Goal: Transaction & Acquisition: Purchase product/service

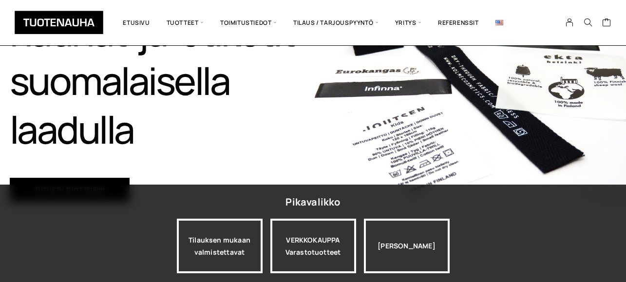
scroll to position [195, 0]
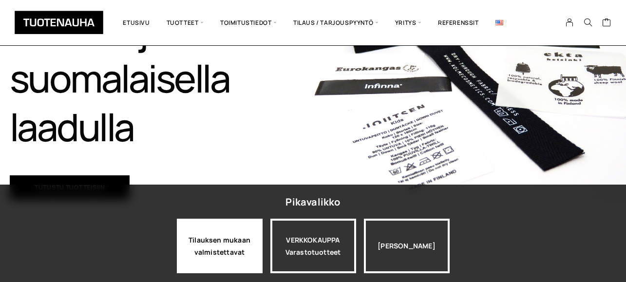
click at [240, 238] on div "Tilauksen mukaan valmistettavat" at bounding box center [220, 246] width 86 height 55
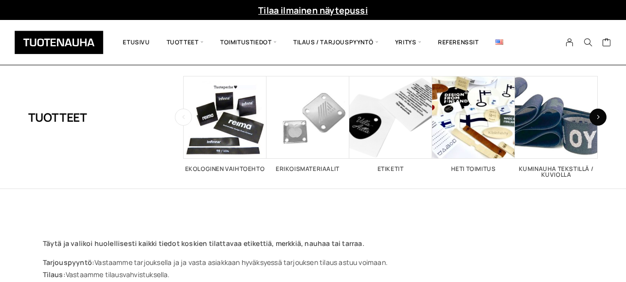
click at [599, 122] on button "button" at bounding box center [598, 117] width 17 height 17
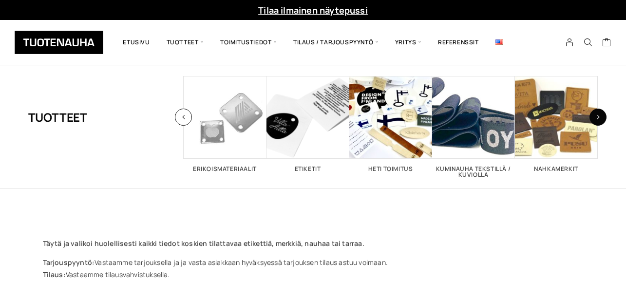
click at [599, 122] on button "button" at bounding box center [598, 117] width 17 height 17
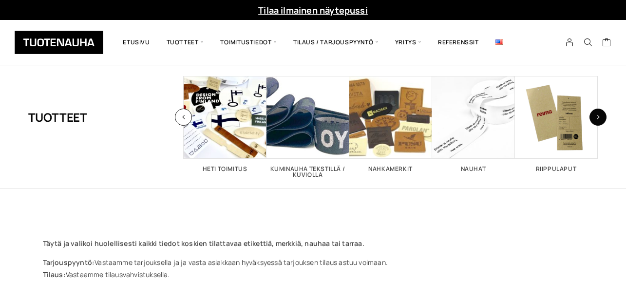
click at [598, 122] on button "button" at bounding box center [598, 117] width 17 height 17
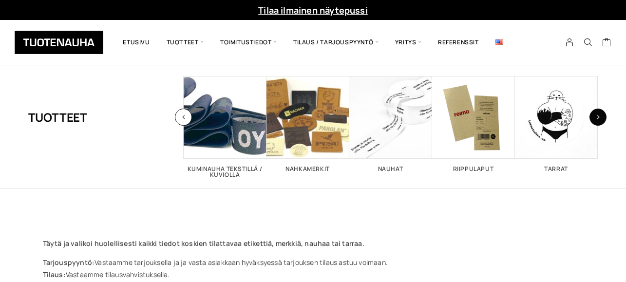
click at [598, 122] on button "button" at bounding box center [598, 117] width 17 height 17
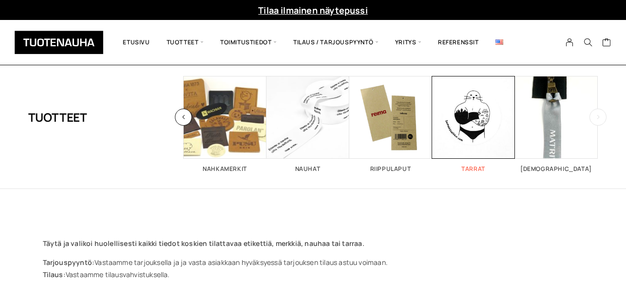
click at [486, 134] on span "Visit product category Tarrat" at bounding box center [473, 117] width 83 height 83
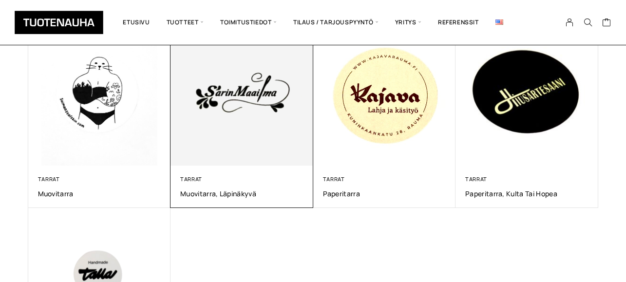
scroll to position [390, 0]
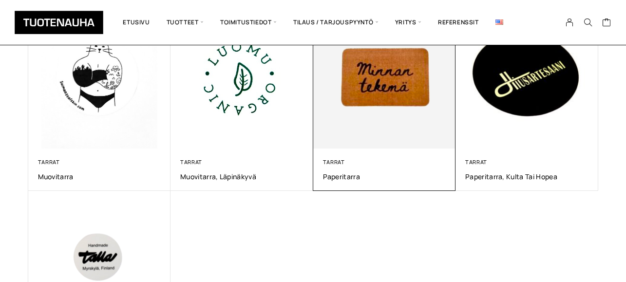
click at [383, 111] on img at bounding box center [384, 77] width 150 height 150
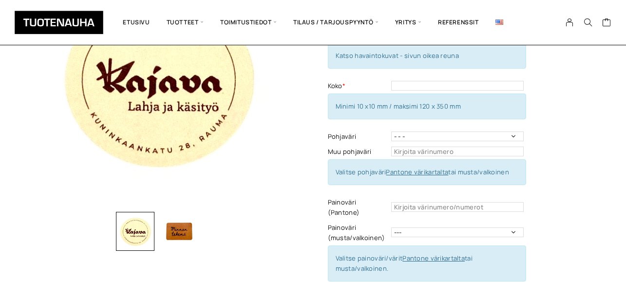
scroll to position [146, 0]
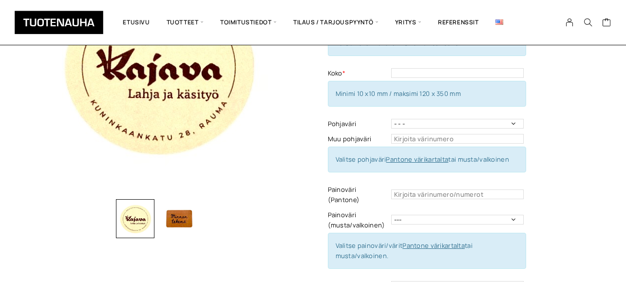
click at [179, 222] on img "button" at bounding box center [178, 218] width 39 height 39
click at [179, 222] on div at bounding box center [178, 218] width 39 height 39
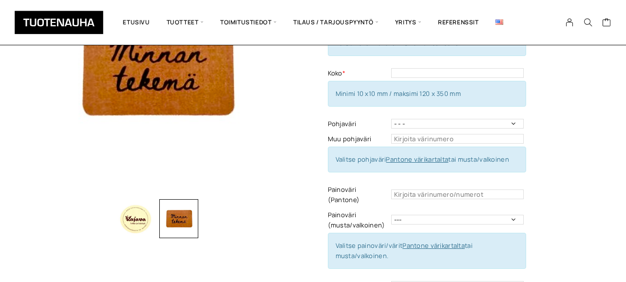
scroll to position [0, 0]
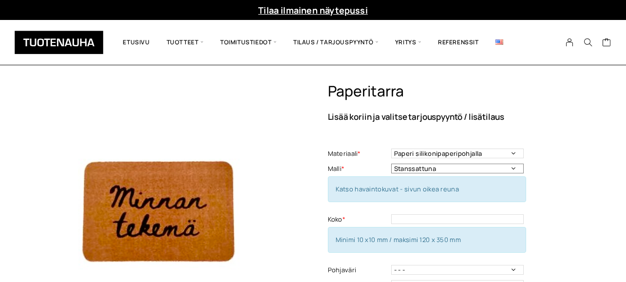
click at [509, 169] on select "Stanssattuna Irrotushalkiolla" at bounding box center [457, 169] width 133 height 10
click at [391, 164] on select "Stanssattuna Irrotushalkiolla" at bounding box center [457, 169] width 133 height 10
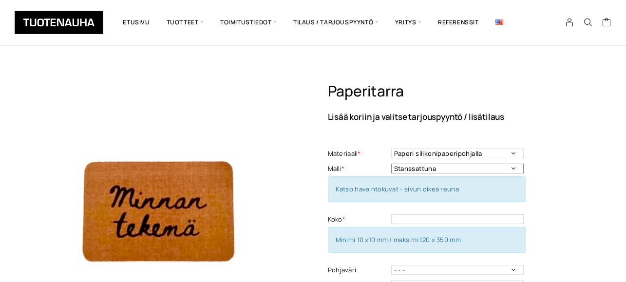
scroll to position [49, 0]
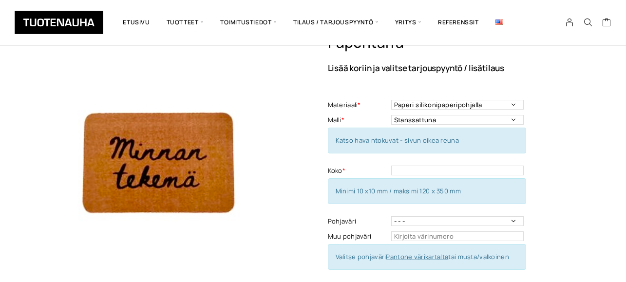
click at [370, 190] on span "Minimi 10 x10 mm / maksimi 120 x 350 mm" at bounding box center [398, 191] width 125 height 9
click at [363, 167] on label "Koko *" at bounding box center [358, 171] width 61 height 10
click at [483, 194] on div "Minimi 10 x10 mm / maksimi 120 x 350 mm" at bounding box center [427, 191] width 198 height 26
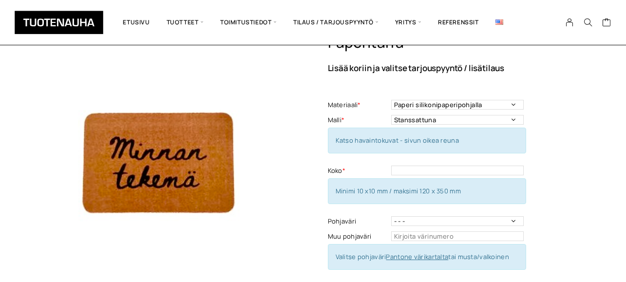
click at [355, 175] on label "Koko *" at bounding box center [358, 171] width 61 height 10
click at [371, 185] on div "Minimi 10 x10 mm / maksimi 120 x 350 mm" at bounding box center [427, 191] width 198 height 26
click at [375, 188] on span "Minimi 10 x10 mm / maksimi 120 x 350 mm" at bounding box center [398, 191] width 125 height 9
click at [361, 190] on span "Minimi 10 x10 mm / maksimi 120 x 350 mm" at bounding box center [398, 191] width 125 height 9
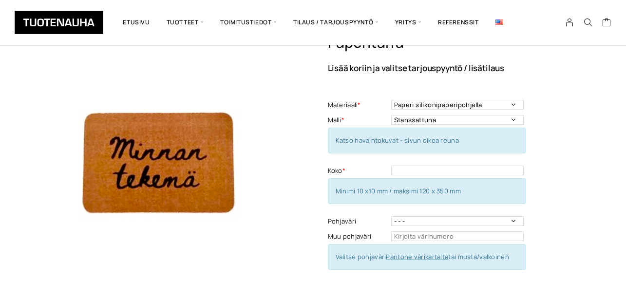
click at [362, 189] on span "Minimi 10 x10 mm / maksimi 120 x 350 mm" at bounding box center [398, 191] width 125 height 9
click at [347, 191] on span "Minimi 10 x10 mm / maksimi 120 x 350 mm" at bounding box center [398, 191] width 125 height 9
click at [333, 188] on div "Minimi 10 x10 mm / maksimi 120 x 350 mm" at bounding box center [427, 191] width 198 height 26
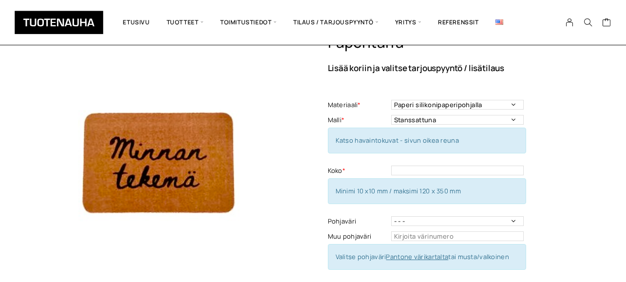
click at [333, 188] on div "Minimi 10 x10 mm / maksimi 120 x 350 mm" at bounding box center [427, 191] width 198 height 26
drag, startPoint x: 464, startPoint y: 187, endPoint x: 333, endPoint y: 191, distance: 131.1
click at [333, 191] on div "Minimi 10 x10 mm / maksimi 120 x 350 mm" at bounding box center [427, 191] width 198 height 26
click at [441, 170] on input "text" at bounding box center [457, 171] width 133 height 10
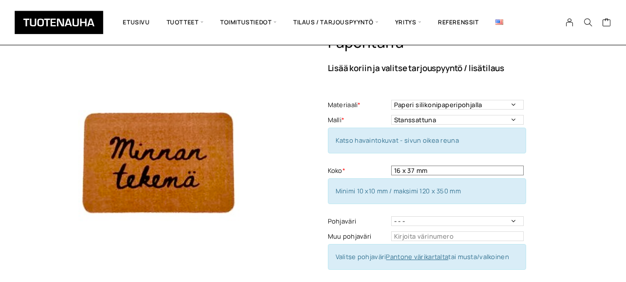
type input "16 x 37 mm"
click at [506, 221] on select "- - - Valkoinen Musta" at bounding box center [457, 221] width 133 height 10
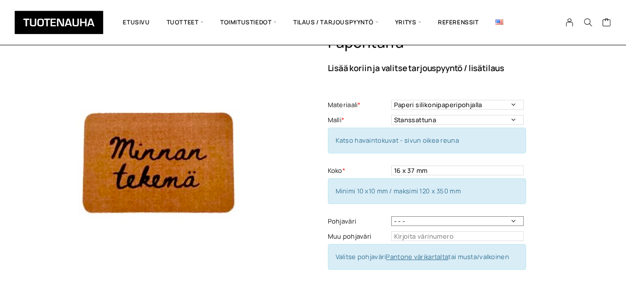
drag, startPoint x: 506, startPoint y: 221, endPoint x: 394, endPoint y: 243, distance: 113.7
select select "Valkoinen"
click at [391, 216] on select "- - - Valkoinen Musta" at bounding box center [457, 221] width 133 height 10
click at [397, 243] on td "This field can't be Empty" at bounding box center [458, 236] width 135 height 15
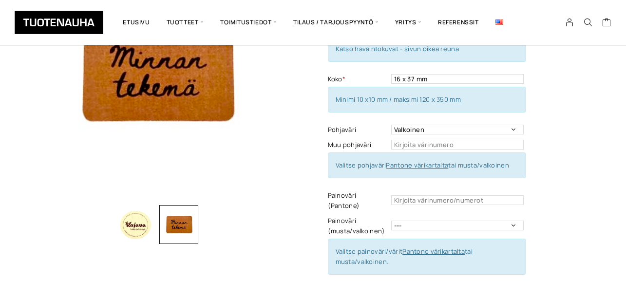
scroll to position [146, 0]
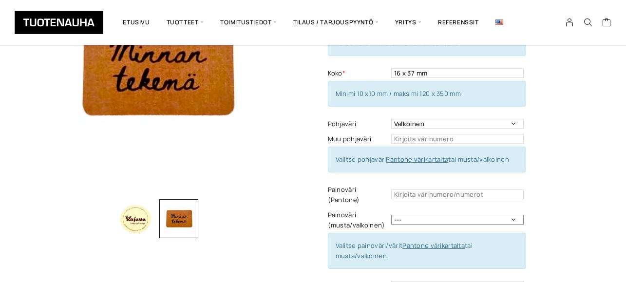
click at [514, 215] on select "--- Musta Valkoinen" at bounding box center [457, 220] width 133 height 10
drag, startPoint x: 514, startPoint y: 208, endPoint x: 403, endPoint y: 227, distance: 112.8
click at [403, 227] on div "Materiaali * Paperi silikonipaperipohjalla Materiaali - Pakollinen tieto Malli …" at bounding box center [427, 198] width 198 height 396
select select "musta"
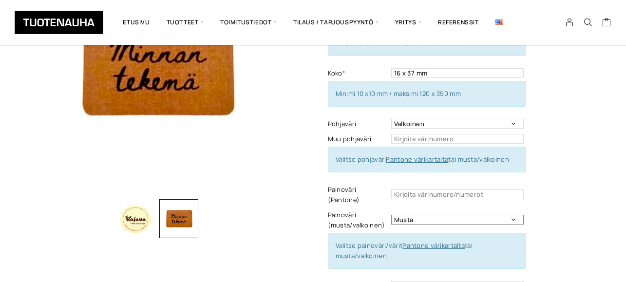
click at [391, 215] on select "--- Musta Valkoinen" at bounding box center [457, 220] width 133 height 10
click at [407, 241] on link "Pantone värikartalta" at bounding box center [433, 245] width 62 height 9
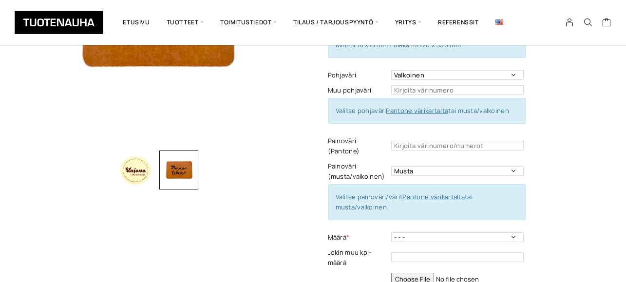
scroll to position [244, 0]
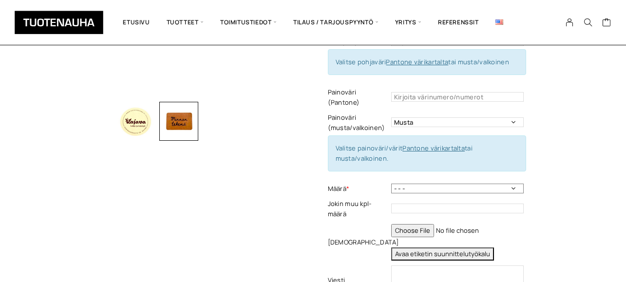
click at [412, 184] on select "- - - 100 kpl 250 kpl 500 kpl 1000 kpl 1500 kpl 2000 kpl 2500 kpl" at bounding box center [457, 189] width 133 height 10
select select "250 kpl"
click at [391, 184] on select "- - - 100 kpl 250 kpl 500 kpl 1000 kpl 1500 kpl 2000 kpl 2500 kpl" at bounding box center [457, 189] width 133 height 10
click at [400, 110] on td "--- Musta Valkoinen" at bounding box center [458, 122] width 135 height 25
click at [468, 224] on input "file" at bounding box center [457, 230] width 133 height 13
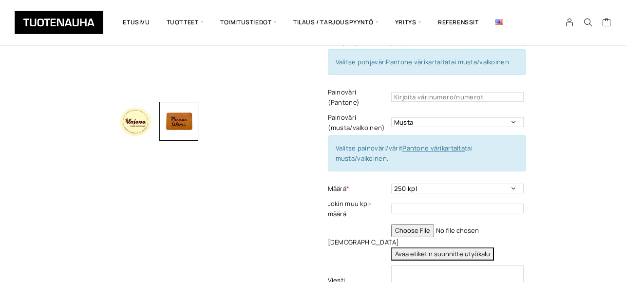
click at [400, 248] on button "Avaa etiketin suunnittelutyökalu" at bounding box center [442, 254] width 103 height 13
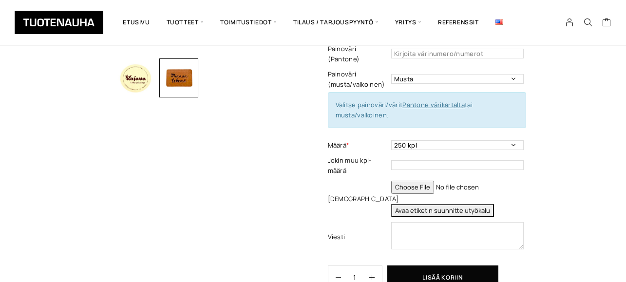
scroll to position [341, 0]
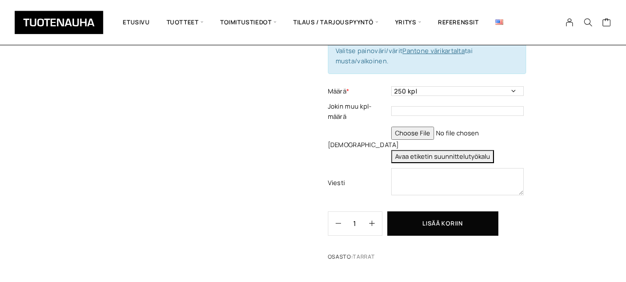
click at [427, 150] on button "Avaa etiketin suunnittelutyökalu" at bounding box center [442, 156] width 103 height 13
